Goal: Task Accomplishment & Management: Manage account settings

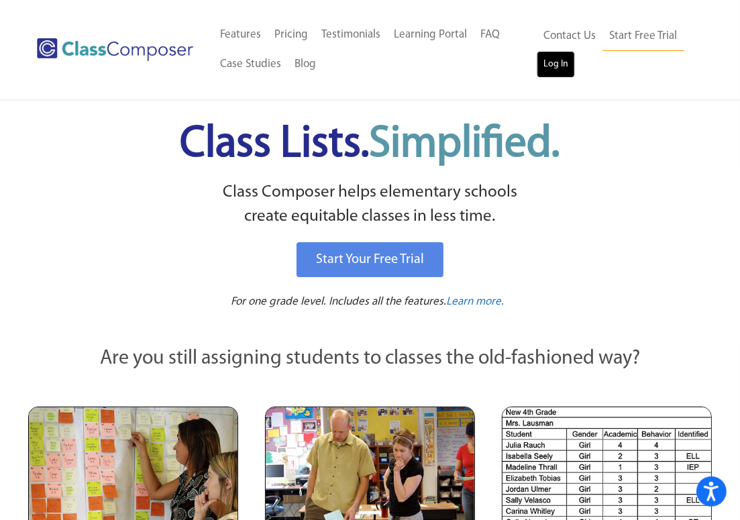
click at [560, 61] on link "Log In" at bounding box center [556, 64] width 38 height 27
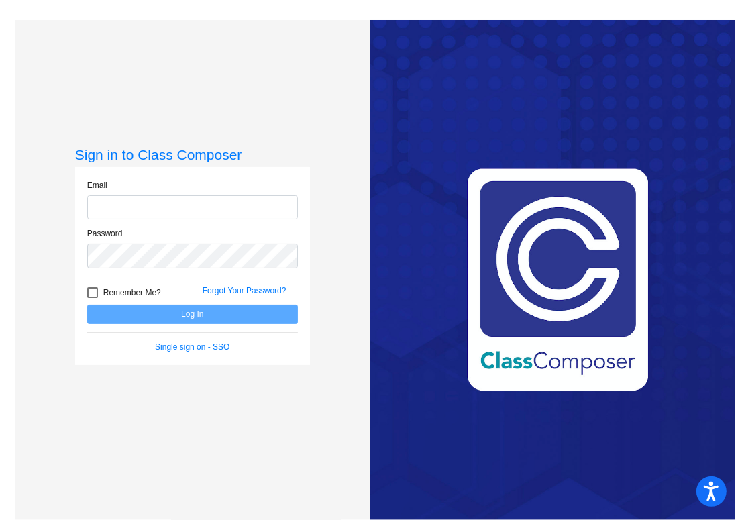
type input "tammy.fisher@bkwschools.org"
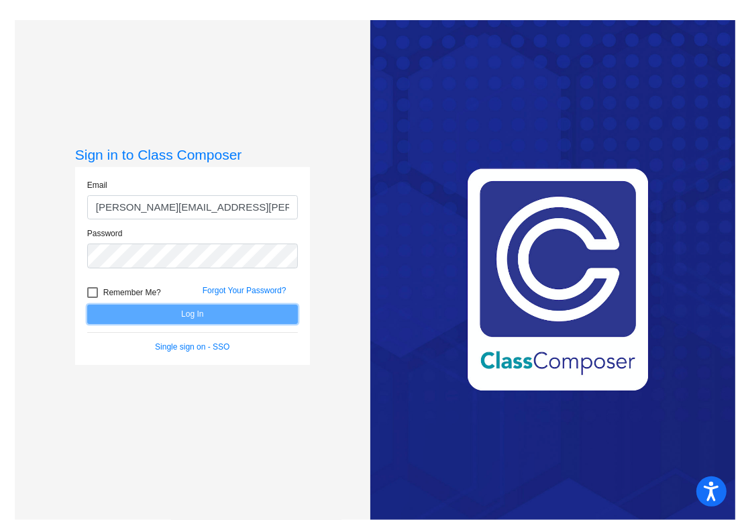
click at [270, 321] on button "Log In" at bounding box center [192, 314] width 211 height 19
